Goal: Use online tool/utility: Utilize a website feature to perform a specific function

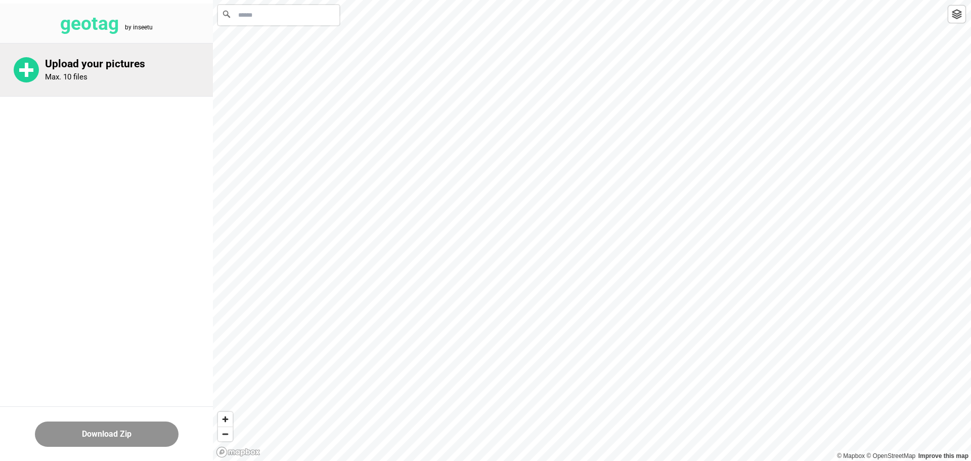
click at [54, 63] on p "Upload your pictures" at bounding box center [129, 64] width 168 height 13
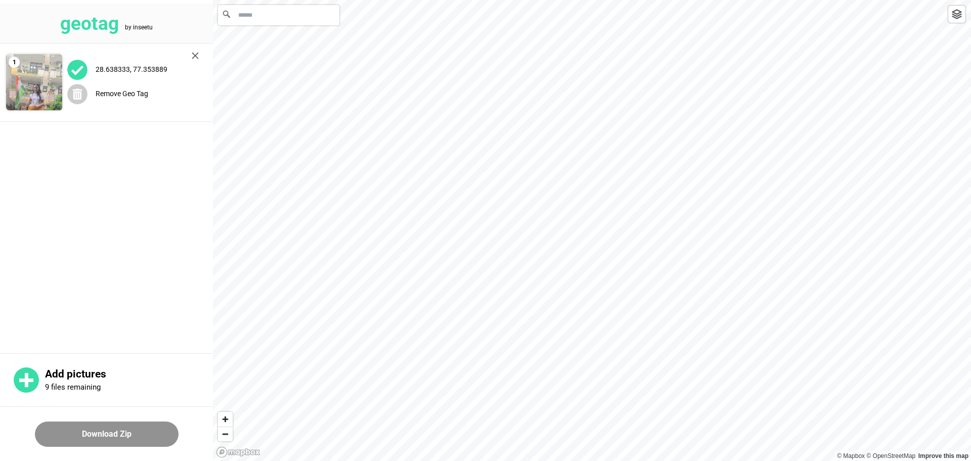
click at [123, 75] on div "28.638333, 77.353889" at bounding box center [133, 69] width 132 height 21
click at [11, 95] on img at bounding box center [34, 82] width 56 height 56
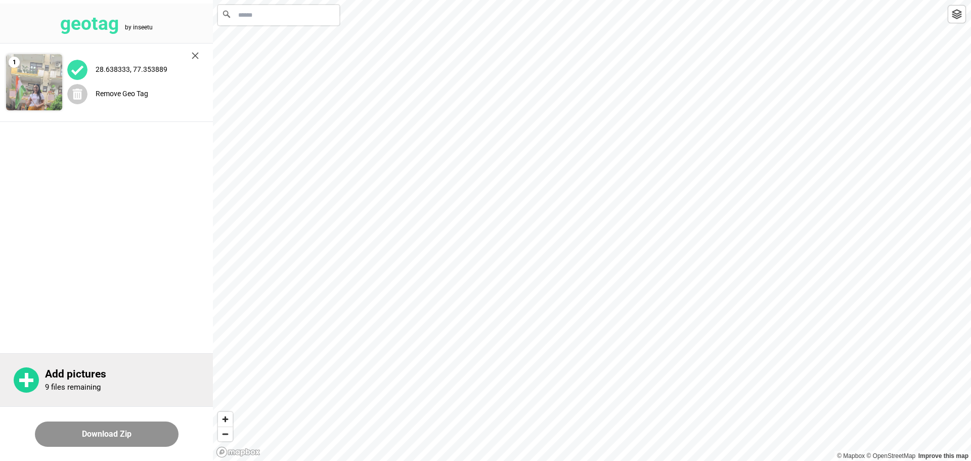
click at [56, 376] on p "Add pictures" at bounding box center [129, 374] width 168 height 13
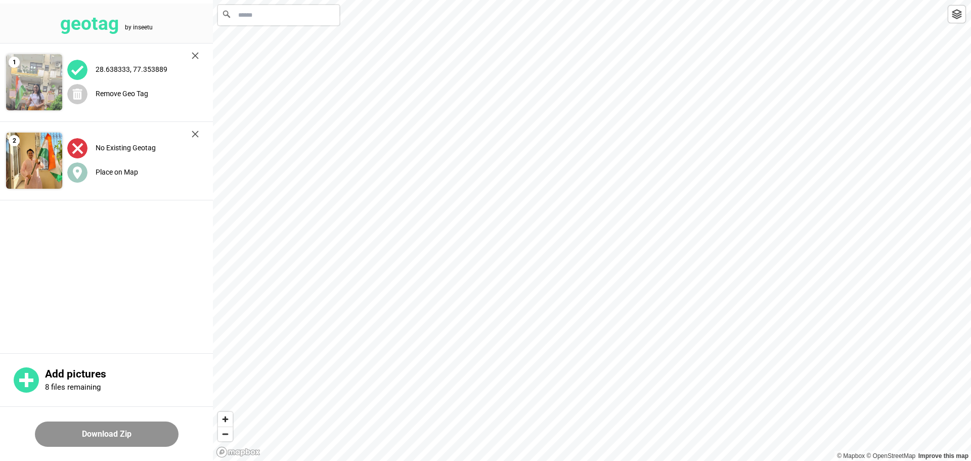
click at [130, 151] on label "No Existing Geotag" at bounding box center [126, 148] width 60 height 8
click at [117, 165] on div "Place on Map" at bounding box center [133, 172] width 132 height 21
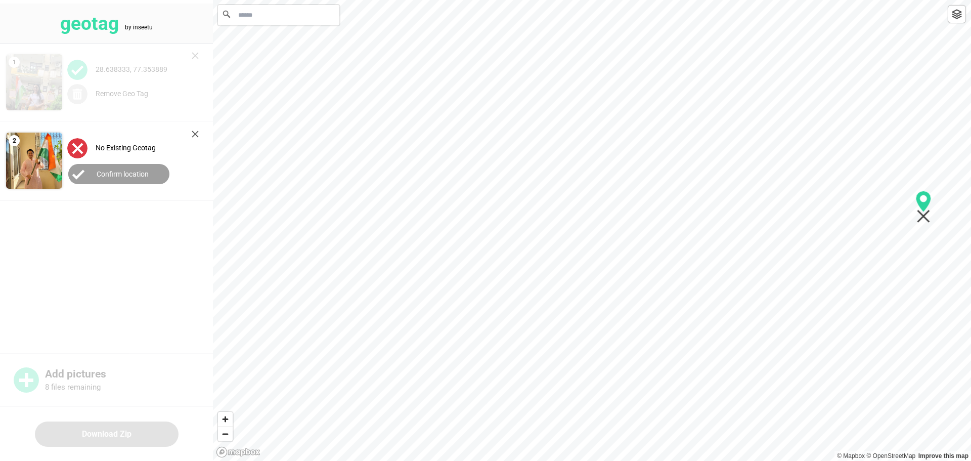
click at [963, 0] on div "1" at bounding box center [592, 0] width 758 height 0
click at [871, 0] on div "1" at bounding box center [592, 0] width 758 height 0
click at [832, 373] on icon "Map marker" at bounding box center [830, 370] width 15 height 21
click at [850, 0] on div "1" at bounding box center [592, 0] width 758 height 0
click at [850, 394] on icon "Map marker" at bounding box center [848, 390] width 15 height 21
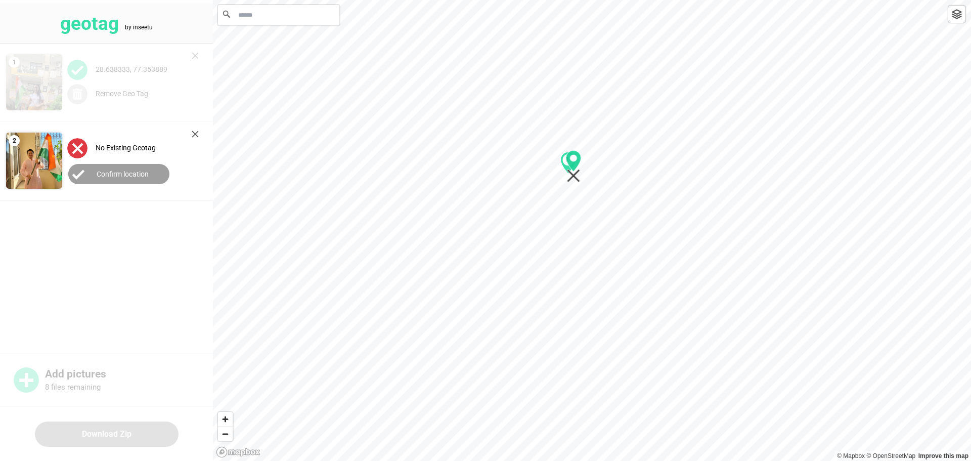
click at [577, 0] on div "1" at bounding box center [592, 0] width 758 height 0
drag, startPoint x: 579, startPoint y: 173, endPoint x: 603, endPoint y: 148, distance: 34.7
click at [603, 148] on icon "Map marker" at bounding box center [598, 153] width 13 height 13
drag, startPoint x: 542, startPoint y: 117, endPoint x: 554, endPoint y: 140, distance: 25.6
click at [554, 140] on circle "Map marker" at bounding box center [553, 139] width 7 height 7
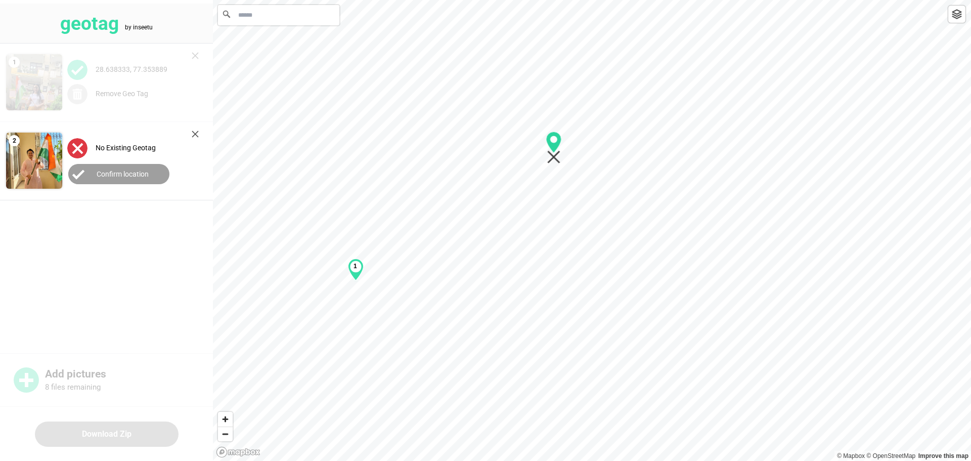
click at [554, 140] on circle "Map marker" at bounding box center [553, 139] width 7 height 7
click at [532, 0] on div "1" at bounding box center [592, 0] width 758 height 0
click at [532, 192] on icon "Map marker" at bounding box center [531, 198] width 15 height 21
click at [532, 205] on icon "Map marker" at bounding box center [531, 198] width 15 height 21
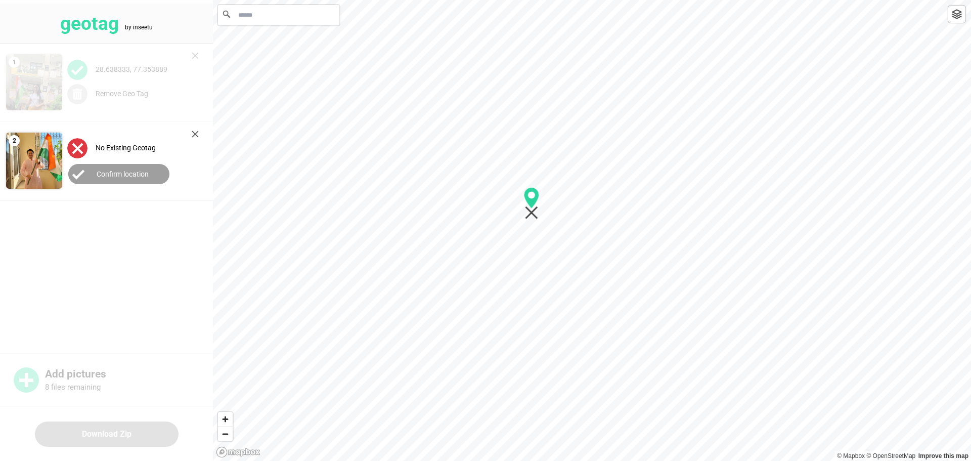
click at [537, 196] on icon "Map marker" at bounding box center [531, 197] width 15 height 21
click at [247, 9] on input "Search" at bounding box center [278, 15] width 121 height 20
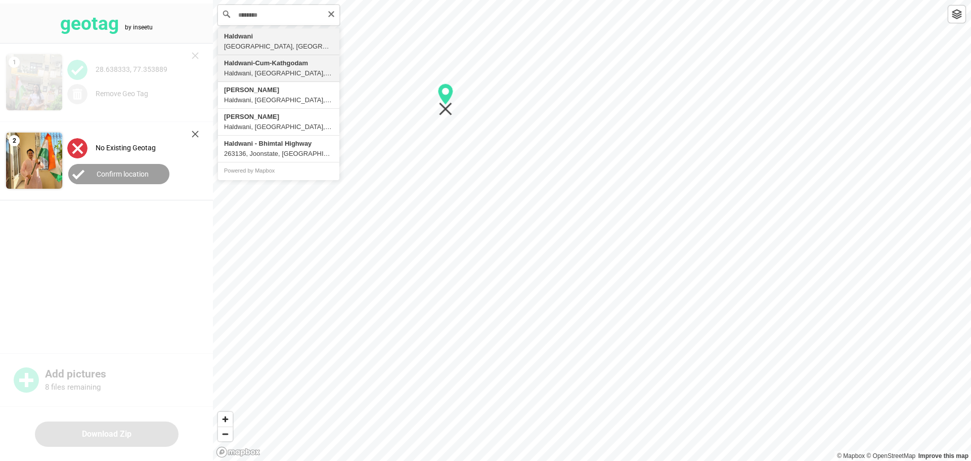
type input "**********"
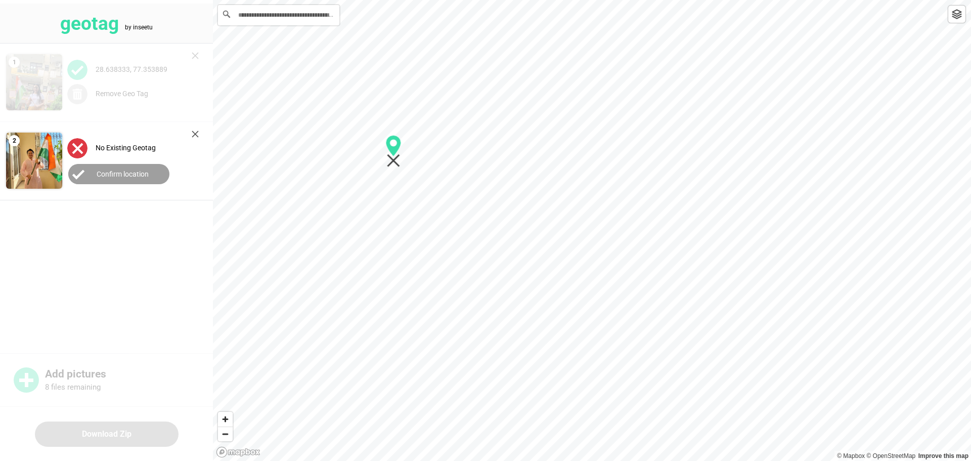
click at [110, 172] on label "Confirm location" at bounding box center [123, 174] width 52 height 8
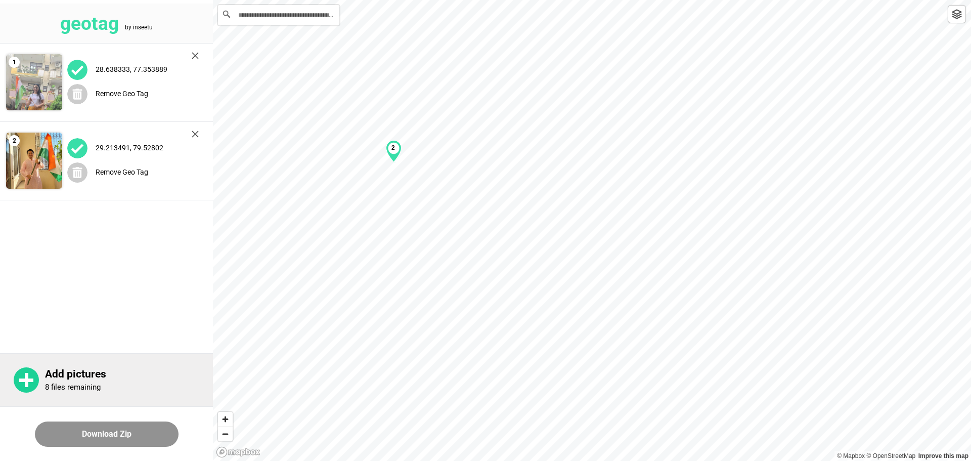
click at [68, 373] on p "Add pictures" at bounding box center [129, 374] width 168 height 13
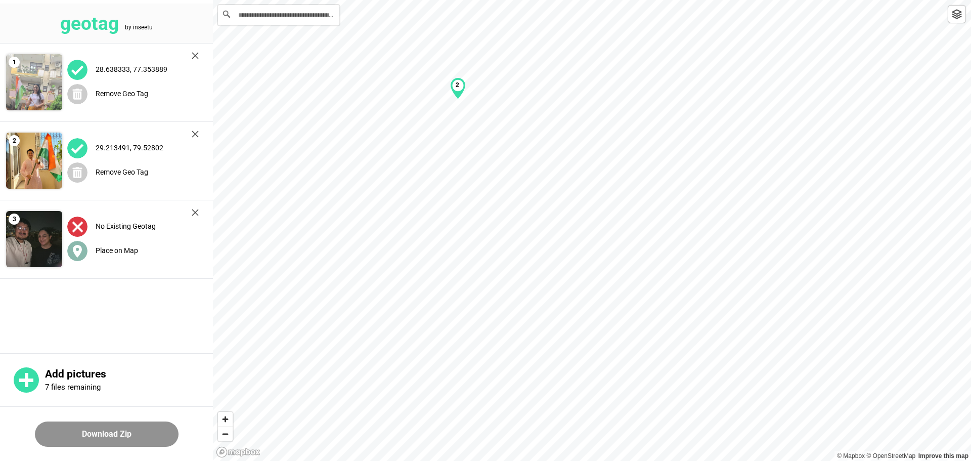
click at [121, 246] on label "Place on Map" at bounding box center [117, 250] width 42 height 8
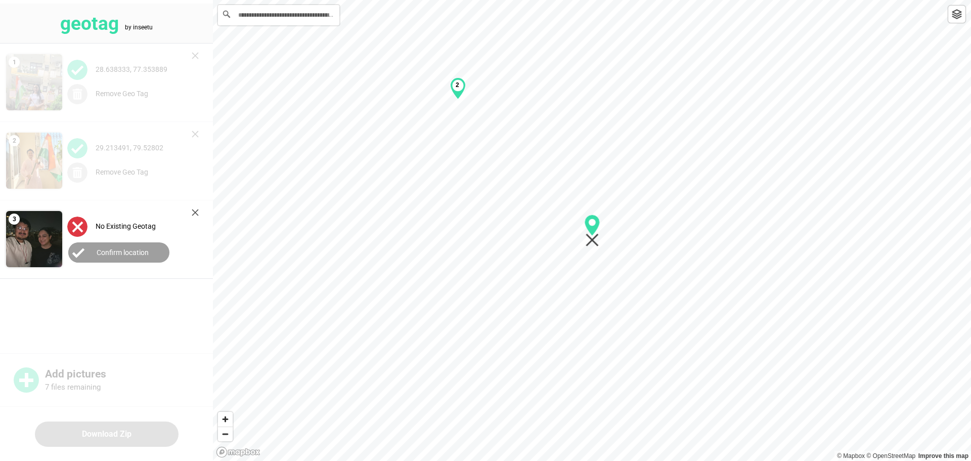
click at [125, 248] on label "Confirm location" at bounding box center [123, 252] width 52 height 8
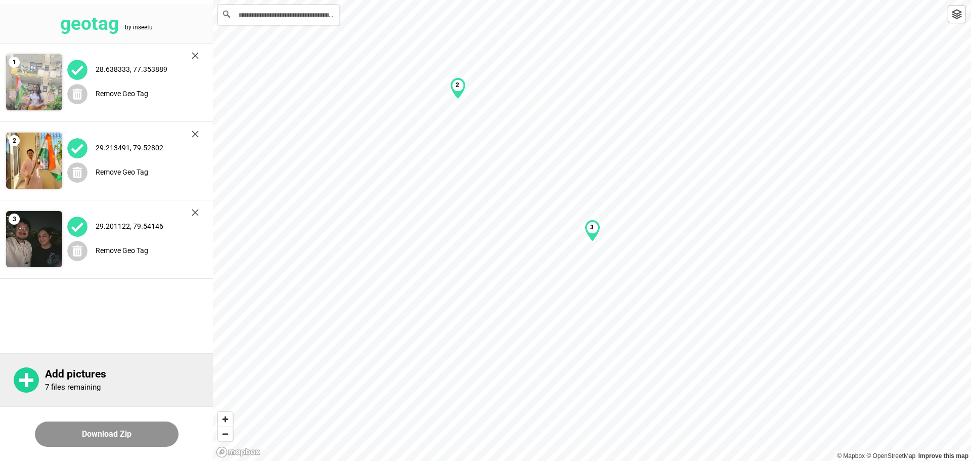
click at [64, 373] on p "Add pictures" at bounding box center [129, 374] width 168 height 13
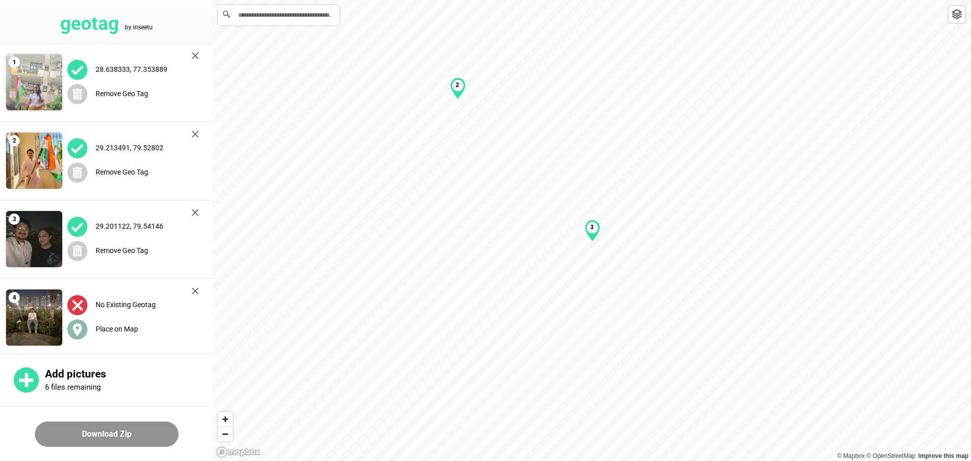
click at [110, 331] on label "Place on Map" at bounding box center [117, 329] width 42 height 8
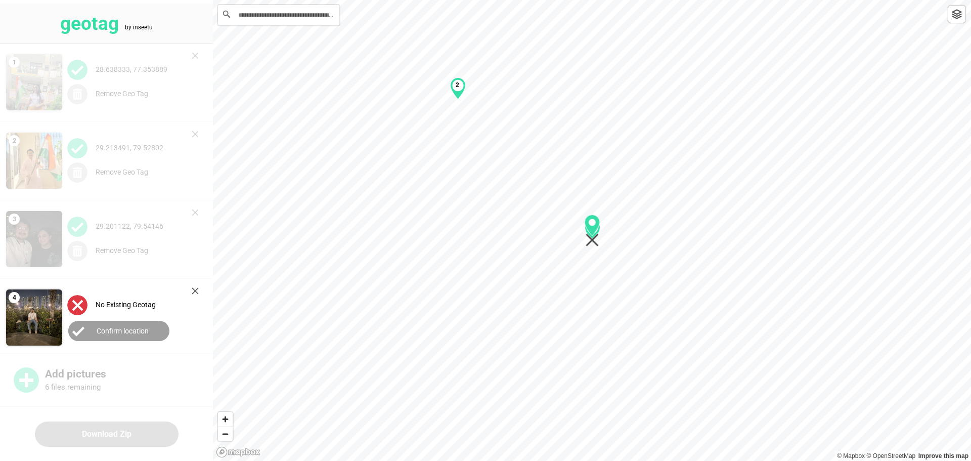
click at [117, 340] on div "Confirm location" at bounding box center [133, 331] width 132 height 24
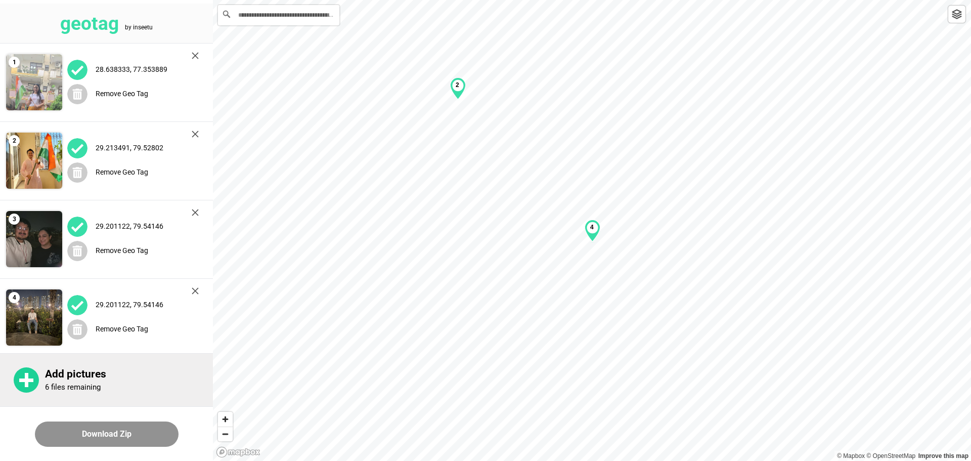
click at [103, 371] on p "Add pictures" at bounding box center [129, 374] width 168 height 13
click at [82, 370] on p "Add pictures" at bounding box center [129, 374] width 168 height 13
click at [102, 378] on p "Add pictures" at bounding box center [129, 374] width 168 height 13
click at [73, 384] on p "4 files remaining" at bounding box center [73, 386] width 56 height 9
click at [51, 392] on div "Add pictures 2 files remaining" at bounding box center [106, 379] width 213 height 53
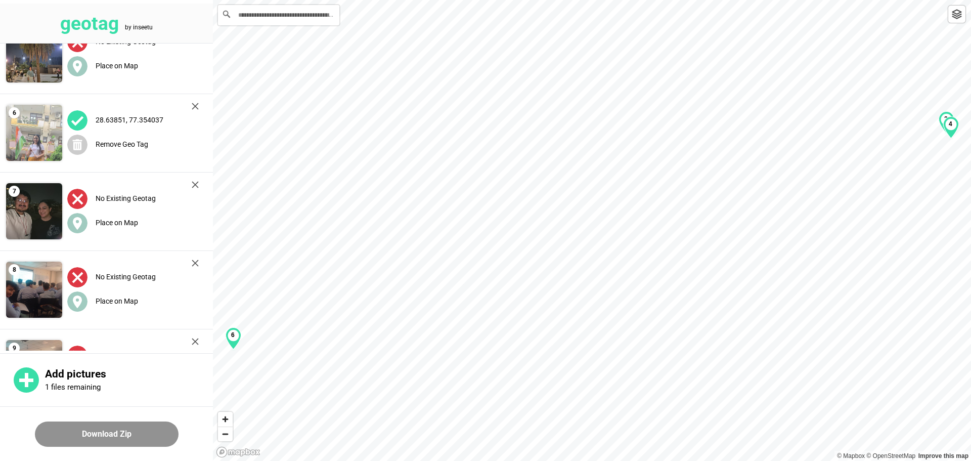
scroll to position [336, 0]
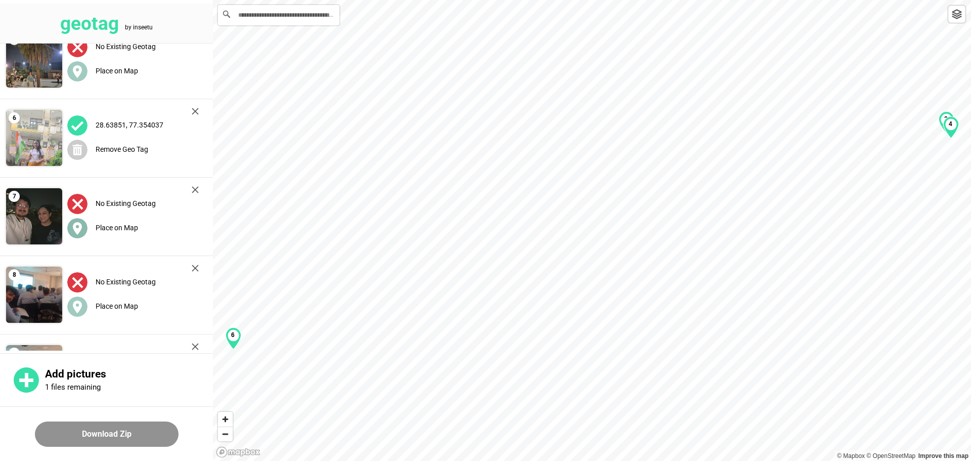
click at [106, 232] on div "Place on Map" at bounding box center [133, 228] width 132 height 21
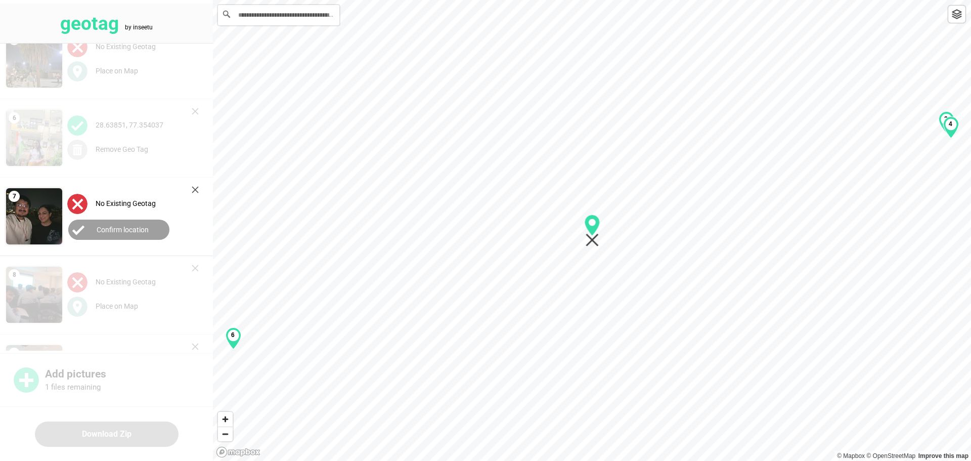
click at [106, 232] on label "Confirm location" at bounding box center [123, 230] width 52 height 8
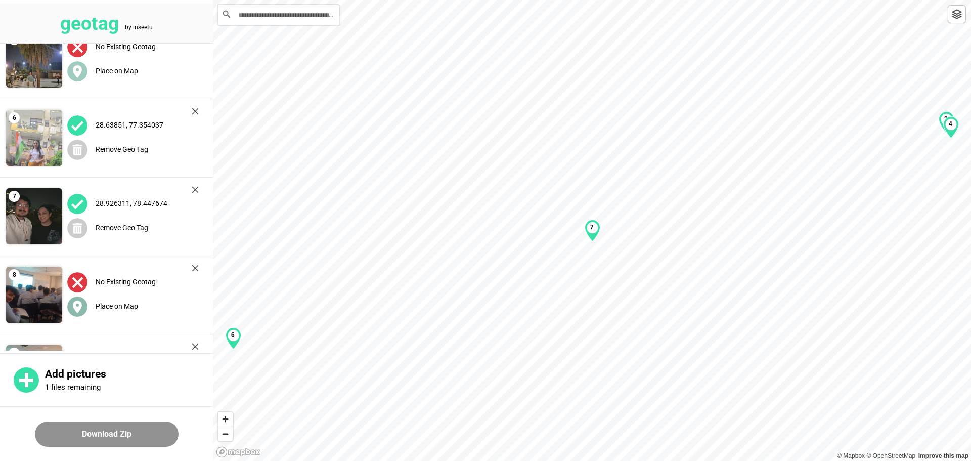
click at [113, 304] on label "Place on Map" at bounding box center [117, 306] width 42 height 8
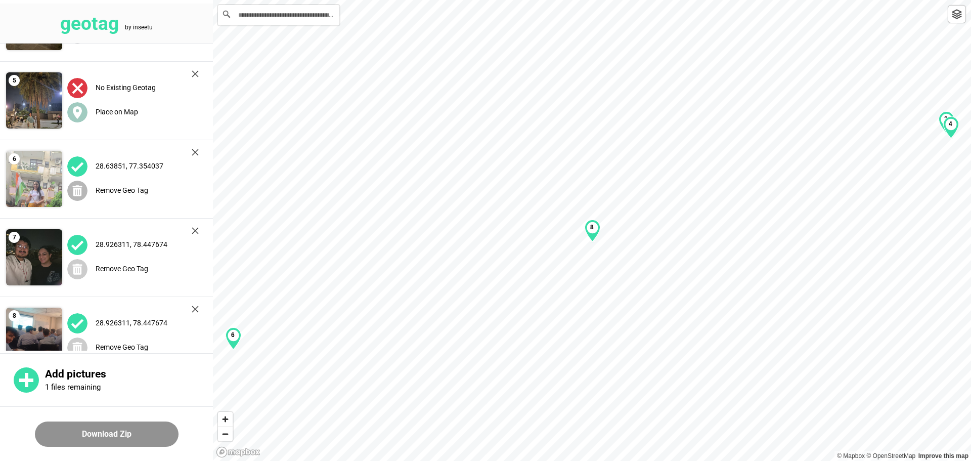
scroll to position [263, 0]
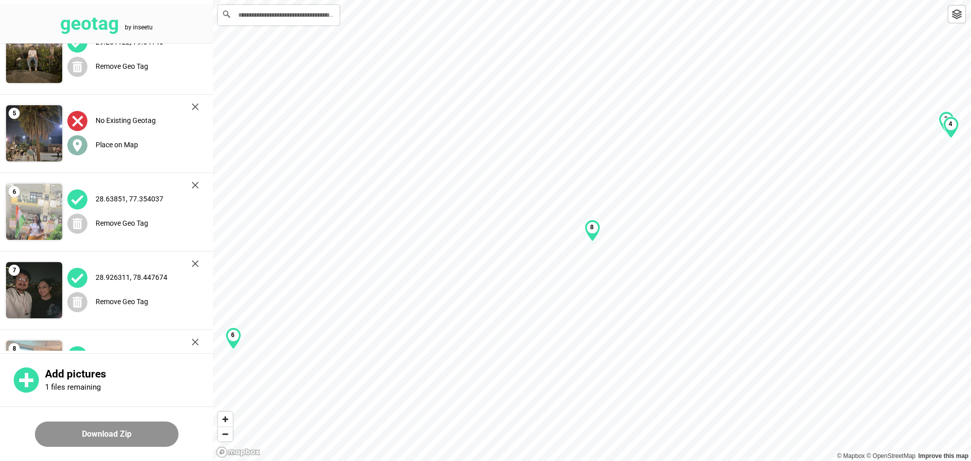
click at [107, 148] on div "Place on Map" at bounding box center [133, 145] width 132 height 21
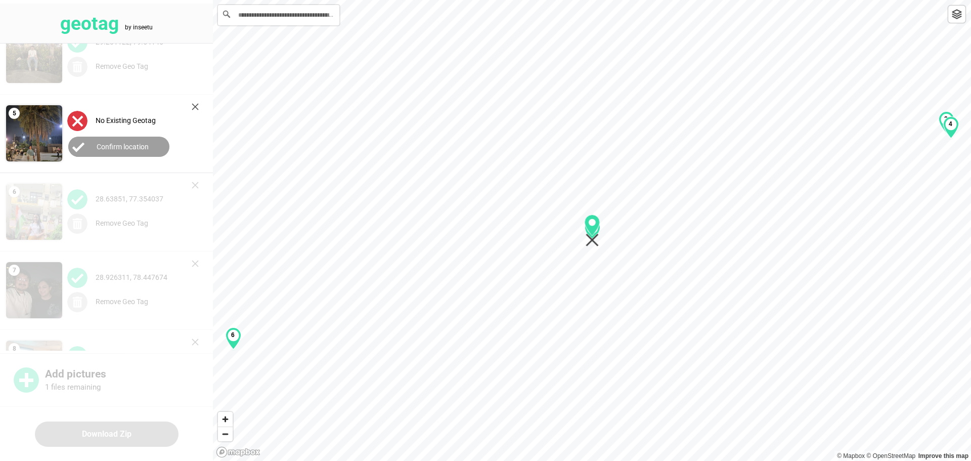
click at [107, 148] on label "Confirm location" at bounding box center [123, 147] width 52 height 8
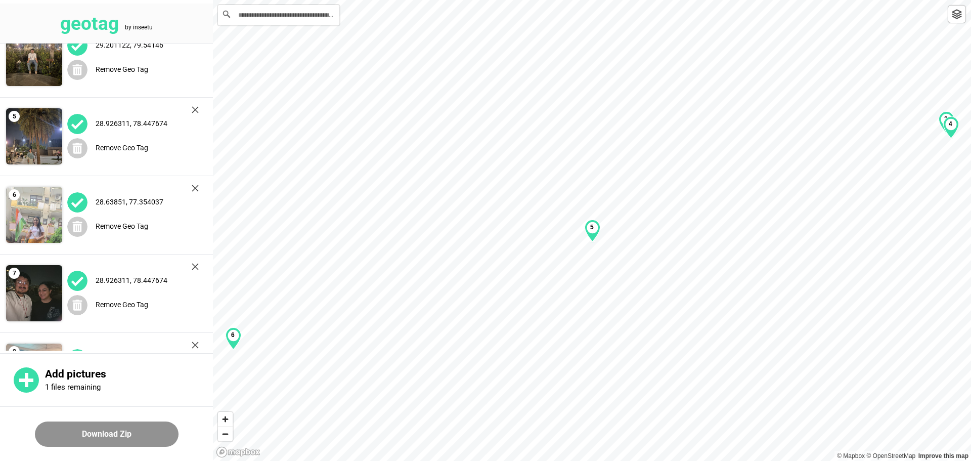
scroll to position [399, 0]
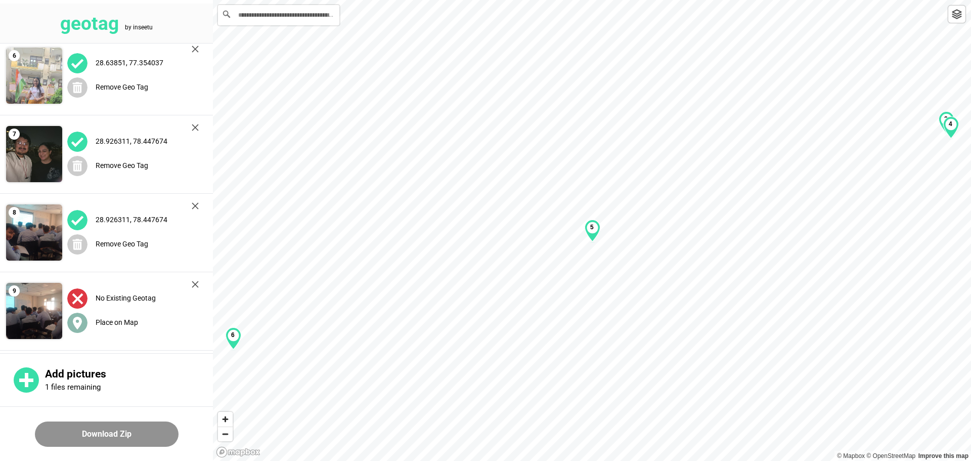
click at [101, 324] on label "Place on Map" at bounding box center [117, 322] width 42 height 8
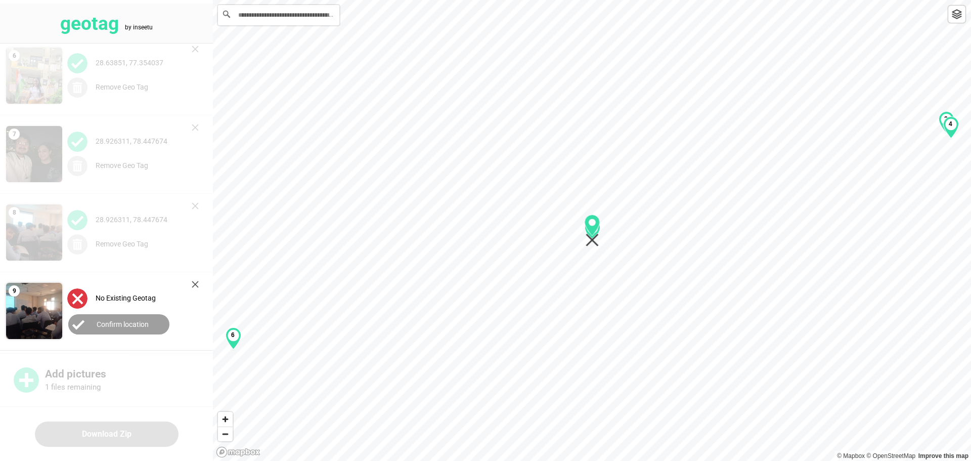
click at [101, 324] on label "Confirm location" at bounding box center [123, 324] width 52 height 8
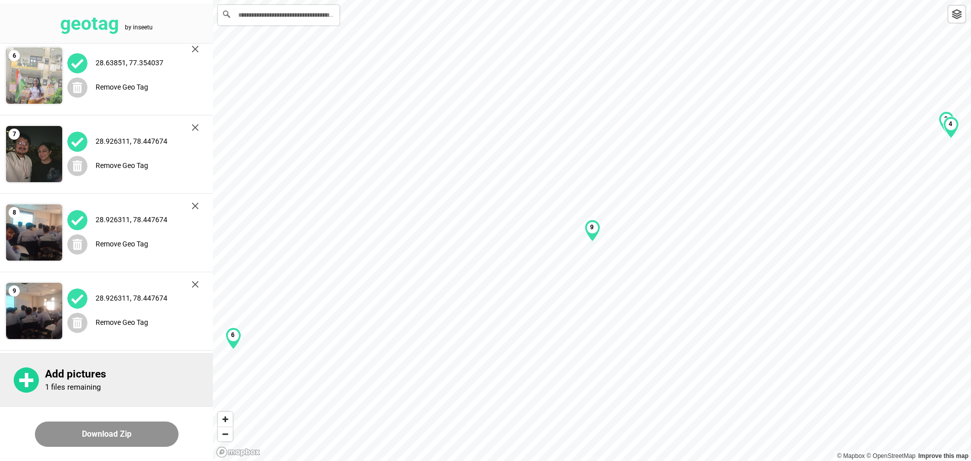
click at [82, 376] on p "Add pictures" at bounding box center [129, 374] width 168 height 13
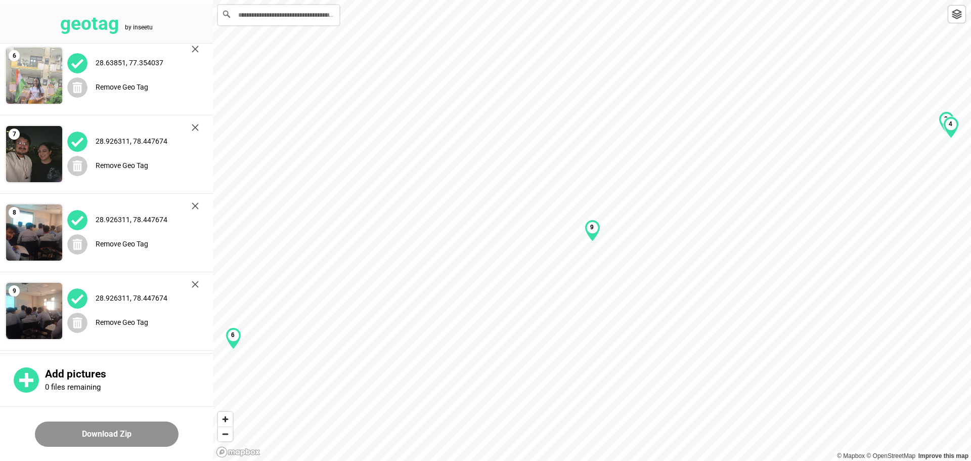
scroll to position [477, 0]
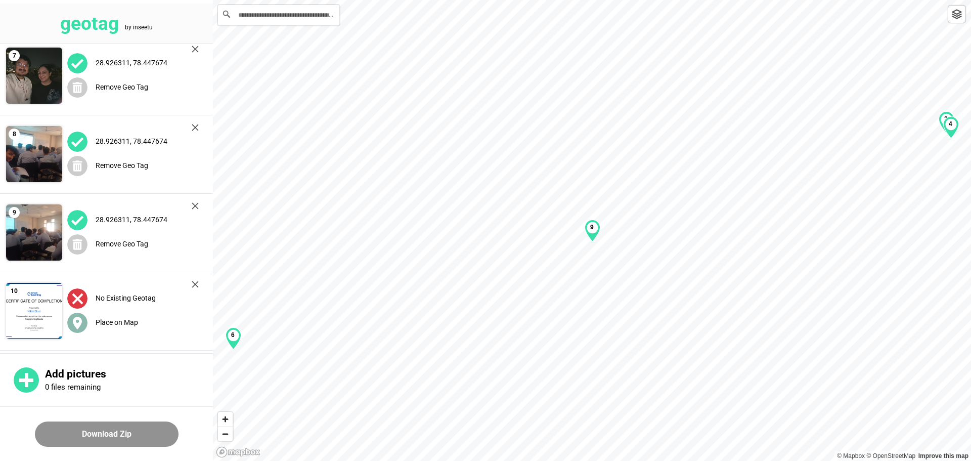
click at [88, 323] on span "Place on Map" at bounding box center [102, 322] width 71 height 8
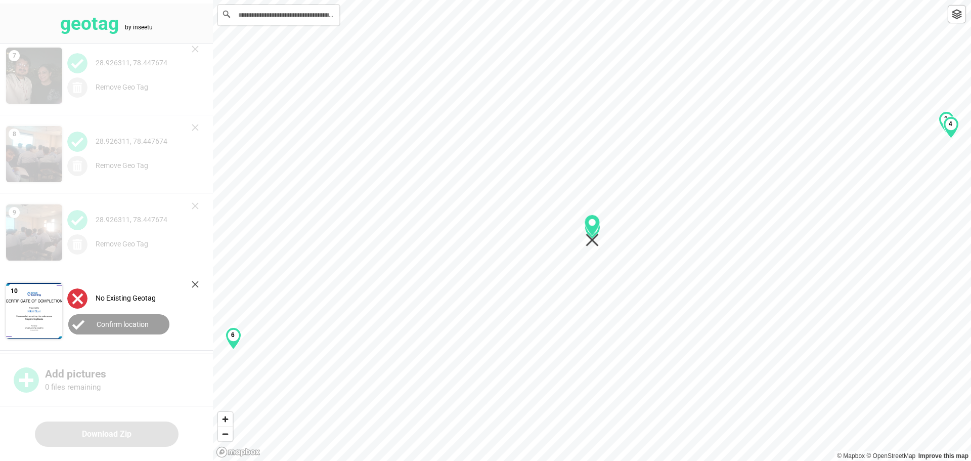
click at [88, 323] on circle at bounding box center [78, 324] width 20 height 20
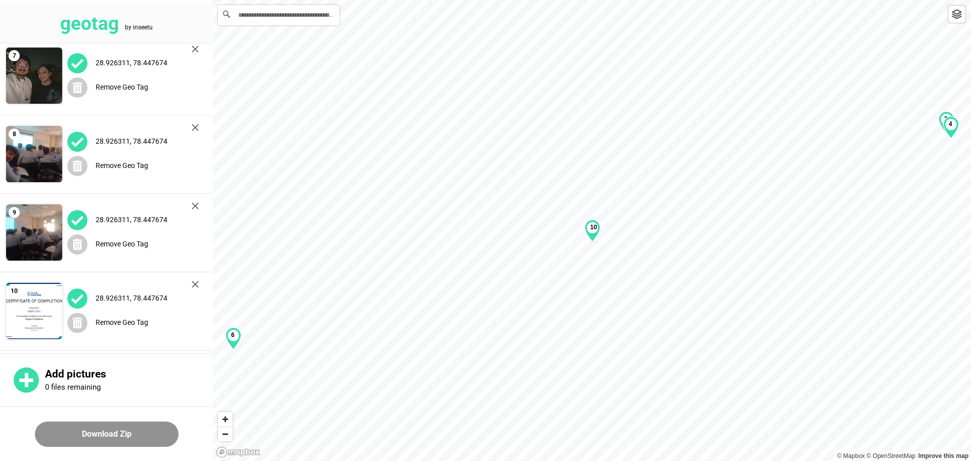
click at [119, 433] on button "Download Zip" at bounding box center [107, 433] width 144 height 25
